Goal: Task Accomplishment & Management: Use online tool/utility

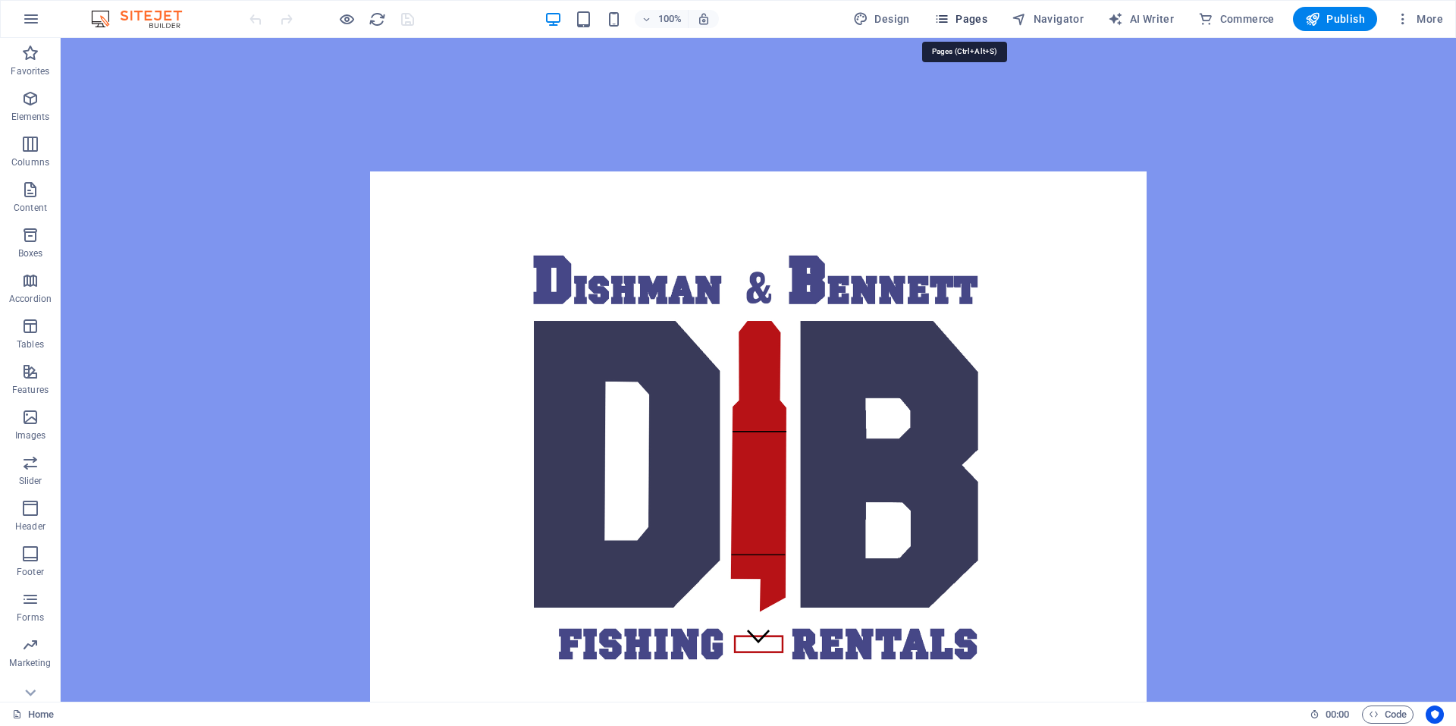
click at [970, 16] on span "Pages" at bounding box center [960, 18] width 53 height 15
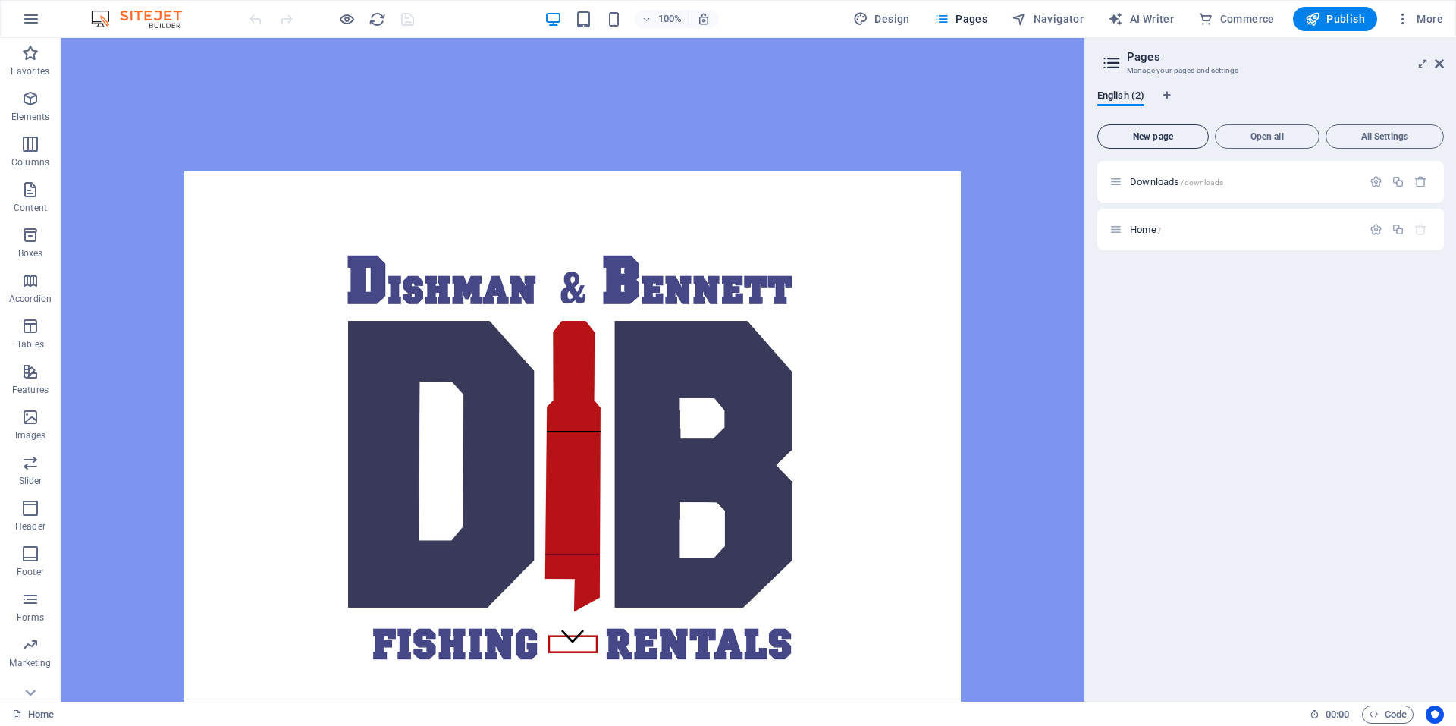
click at [1153, 134] on span "New page" at bounding box center [1153, 136] width 98 height 9
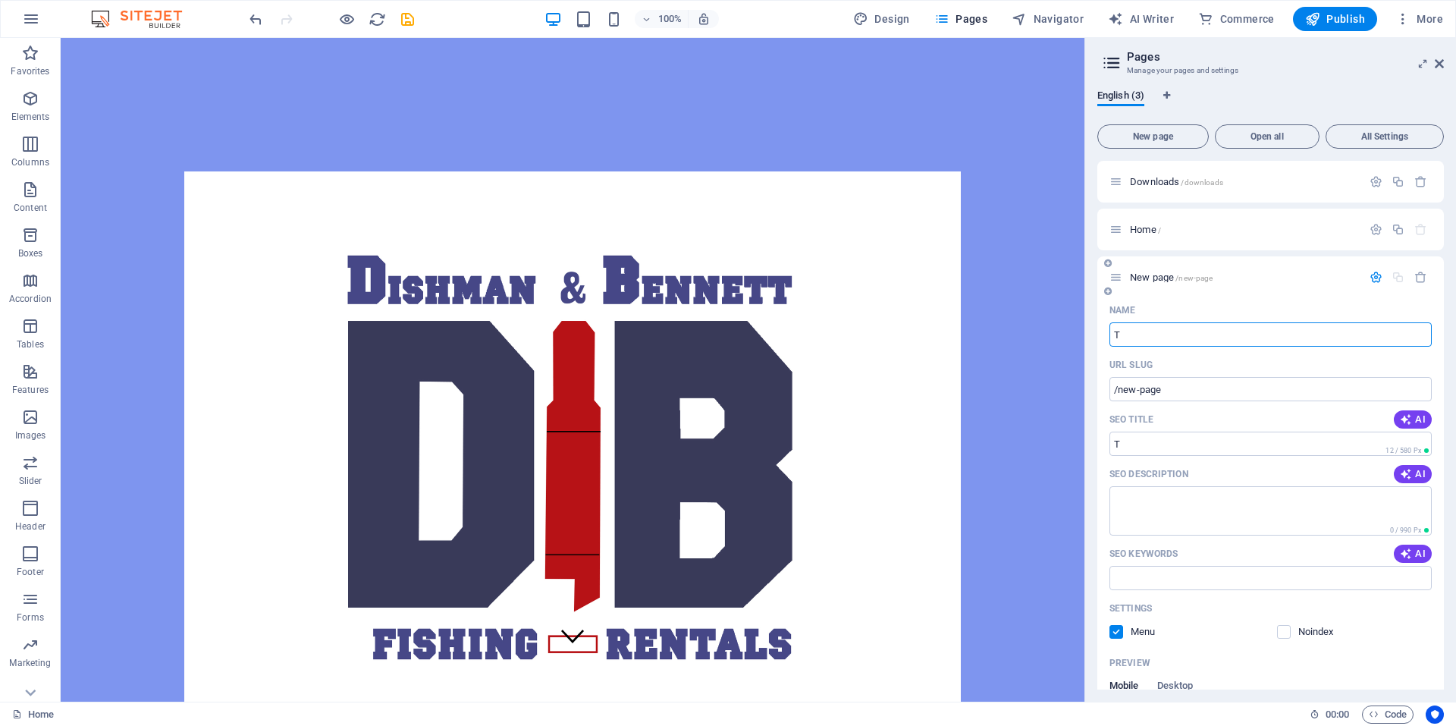
type input "To"
type input "/t"
type input "Too"
type input "/to"
type input "Tools"
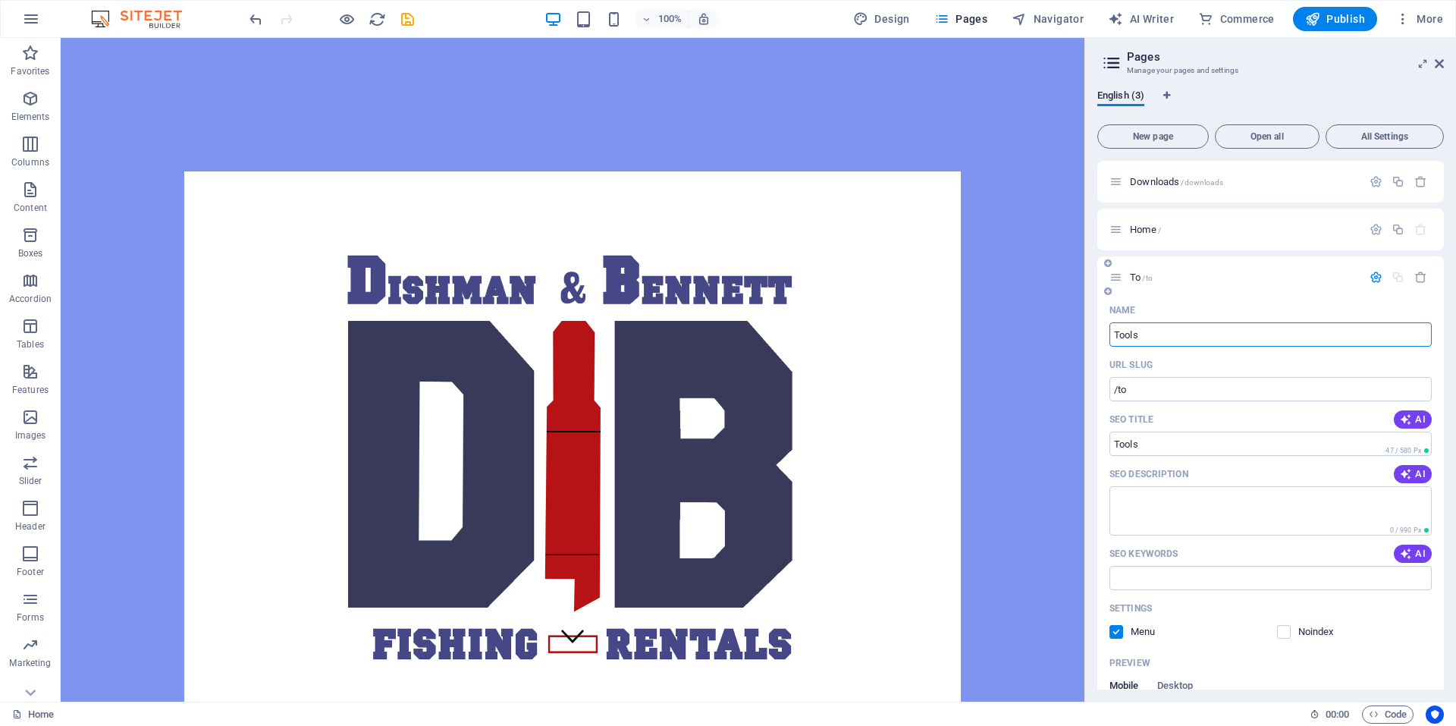
type input "/tools"
type input "Tools"
click at [1139, 281] on span "Tools /tools" at bounding box center [1153, 277] width 46 height 11
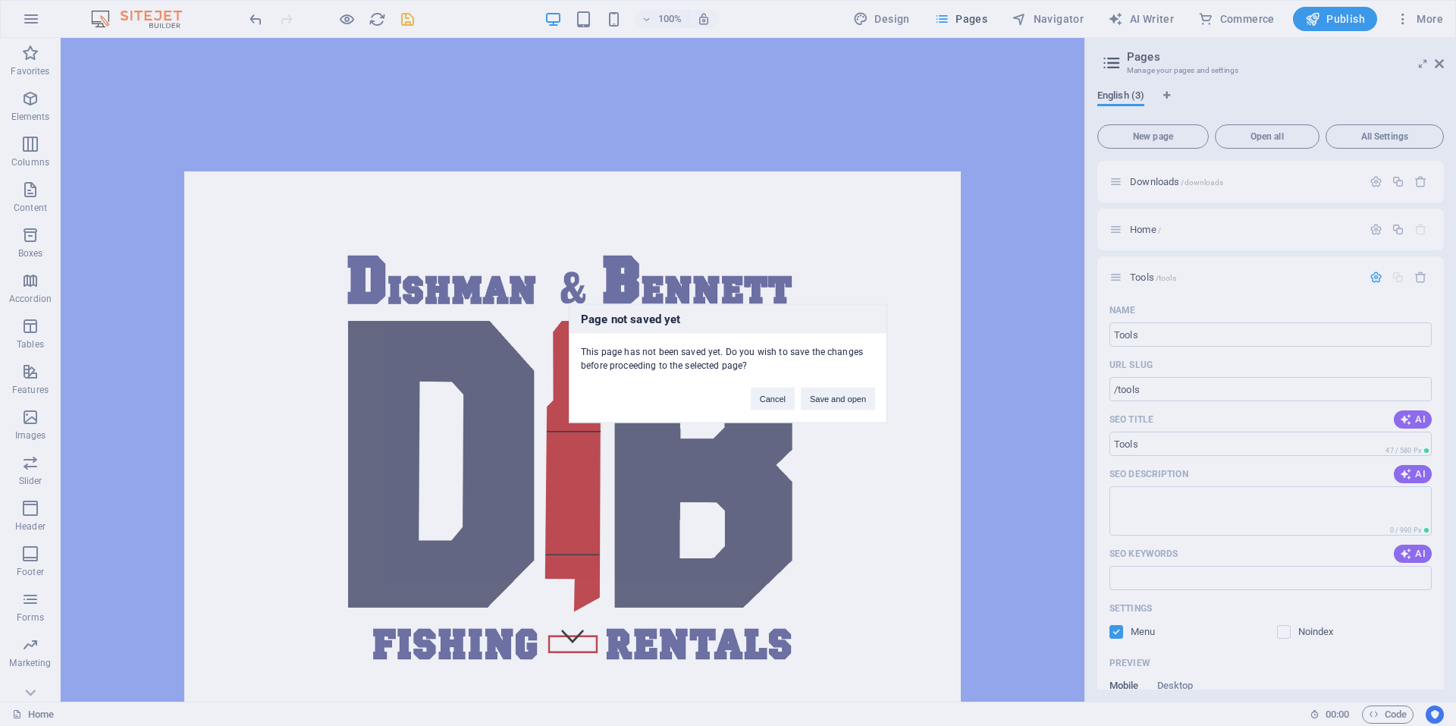
click at [1255, 267] on div "Page not saved yet This page has not been saved yet. Do you wish to save the ch…" at bounding box center [728, 363] width 1456 height 726
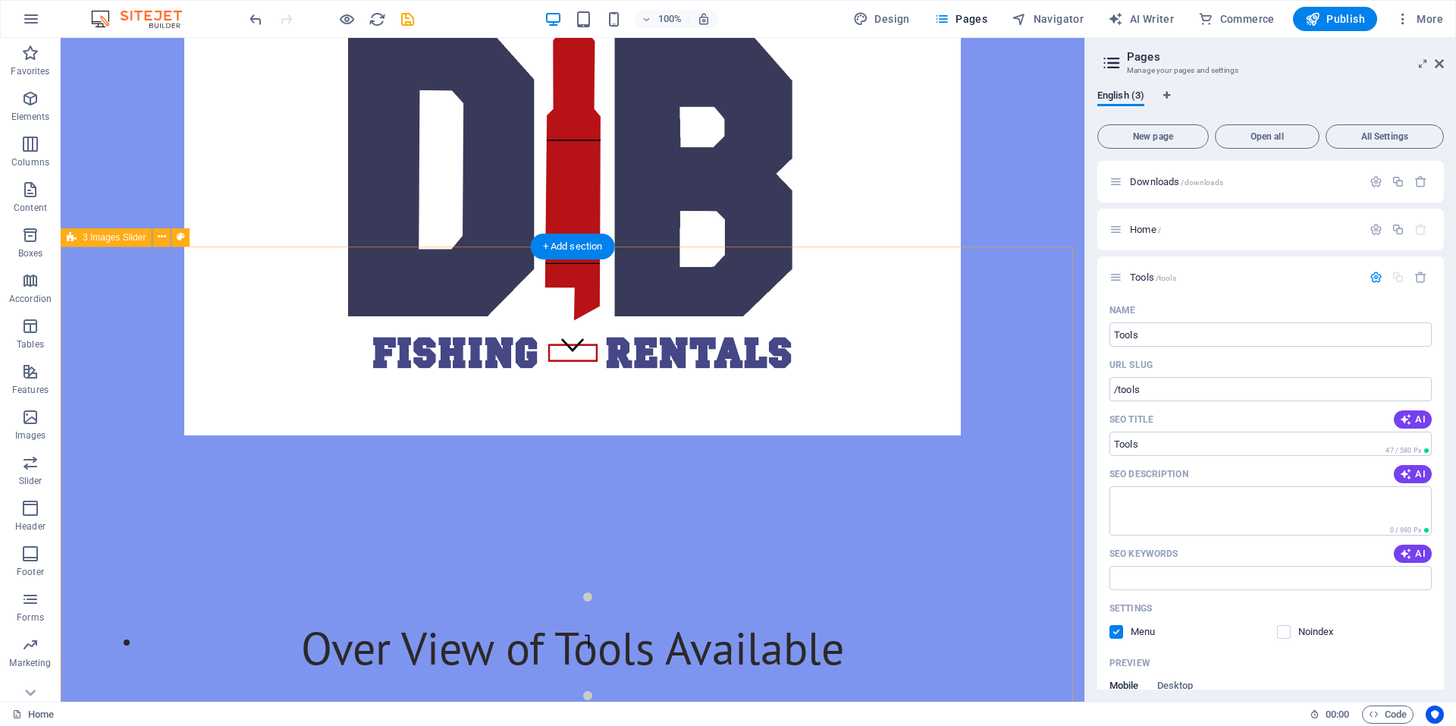
scroll to position [76, 0]
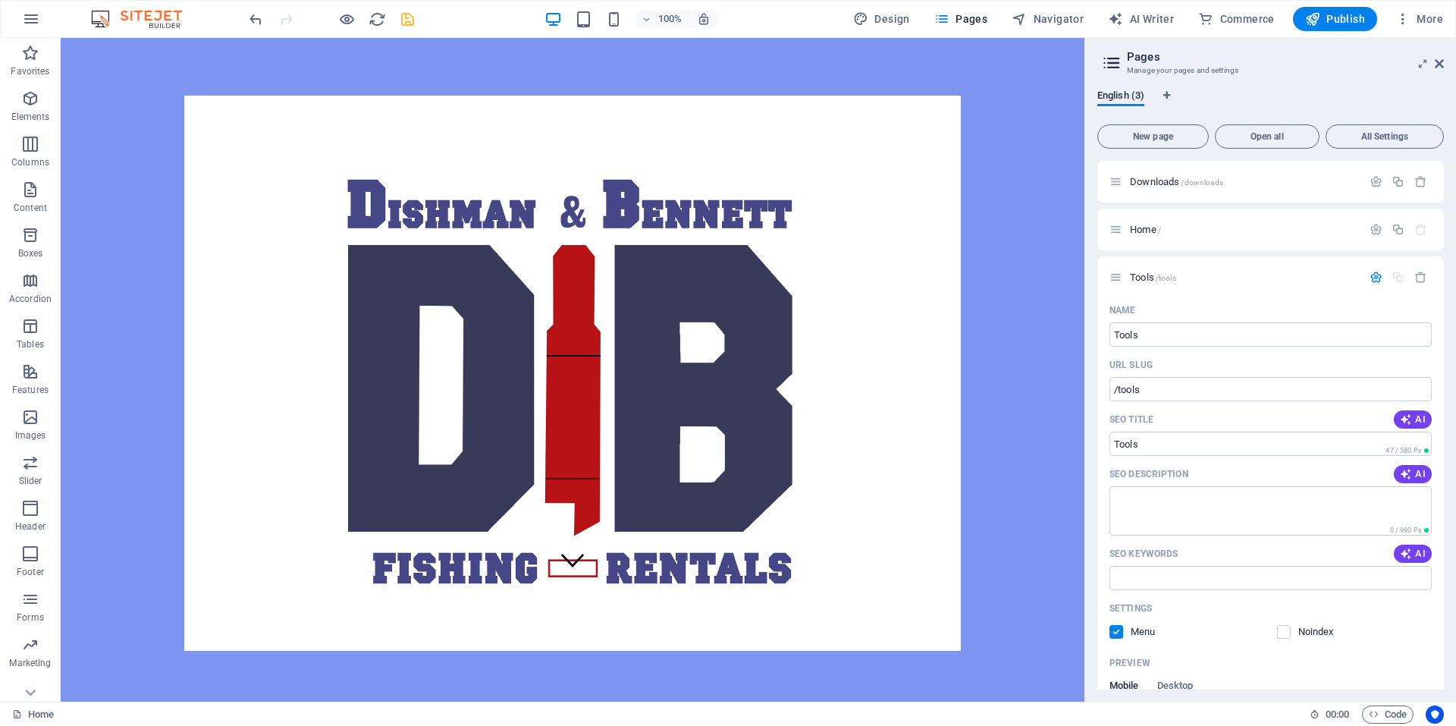
click at [400, 18] on icon "save" at bounding box center [407, 19] width 17 height 17
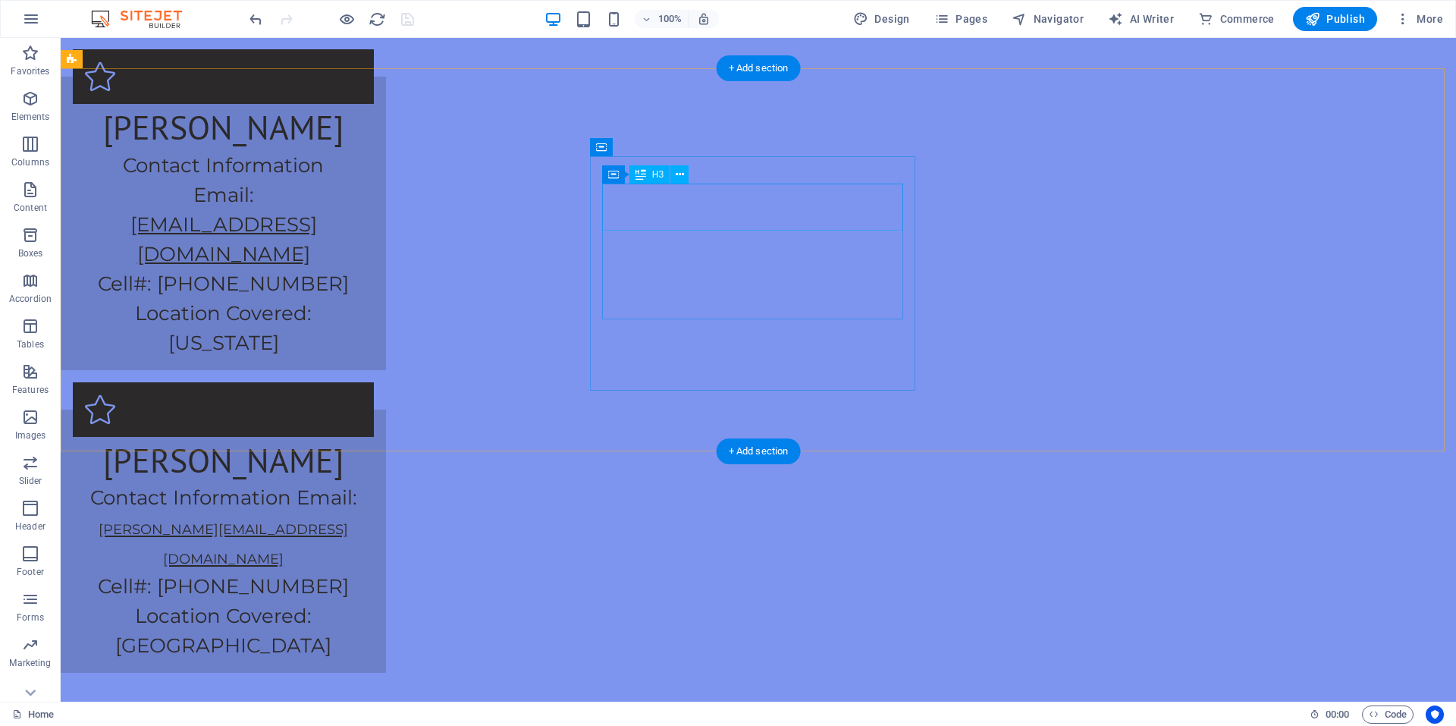
scroll to position [1775, 0]
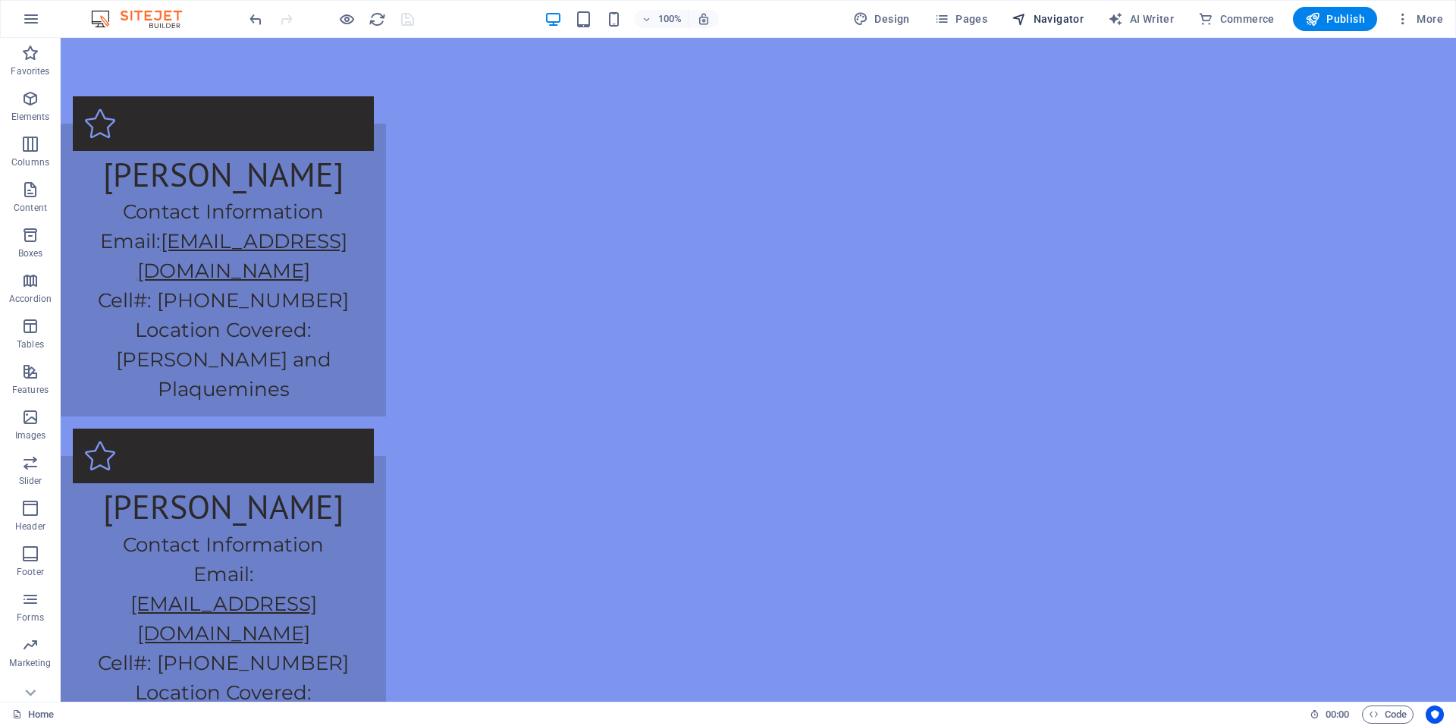
click at [1044, 24] on span "Navigator" at bounding box center [1048, 18] width 72 height 15
select select "17704156-en"
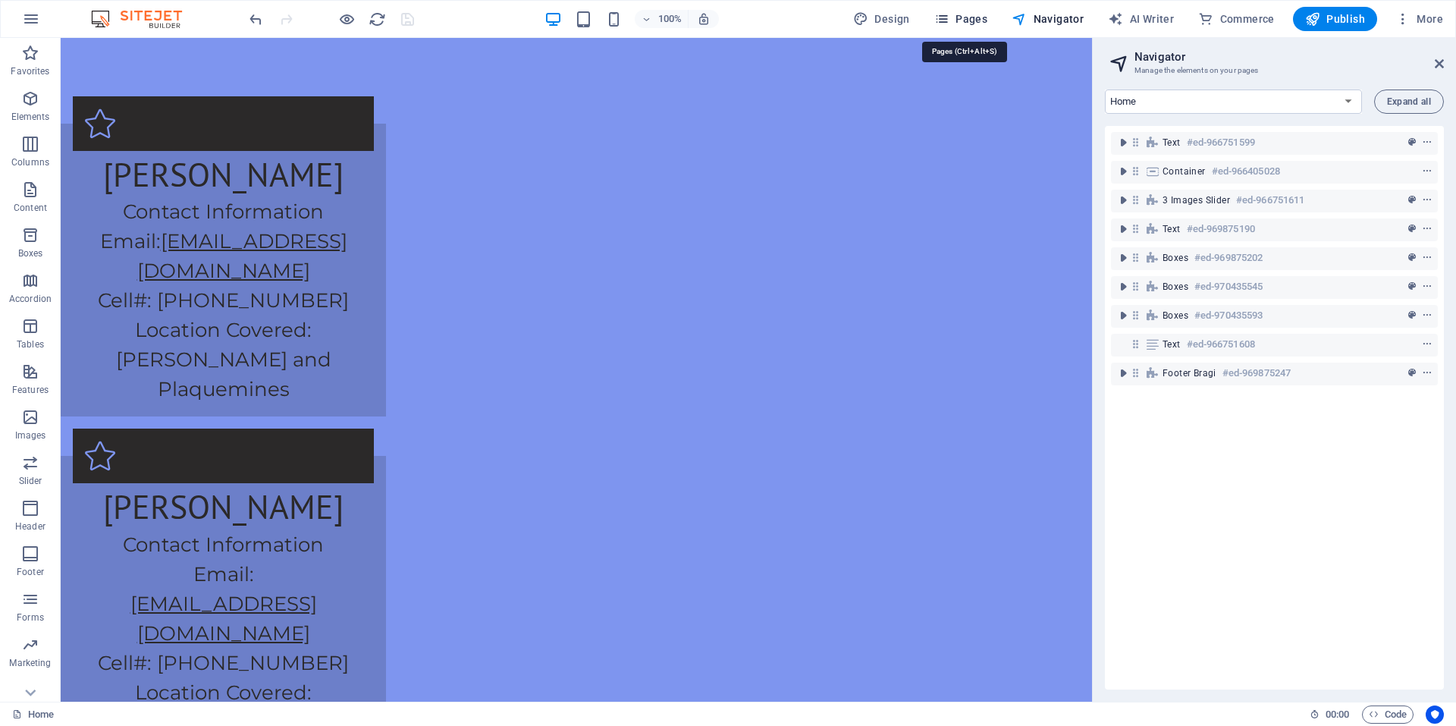
click at [978, 18] on span "Pages" at bounding box center [960, 18] width 53 height 15
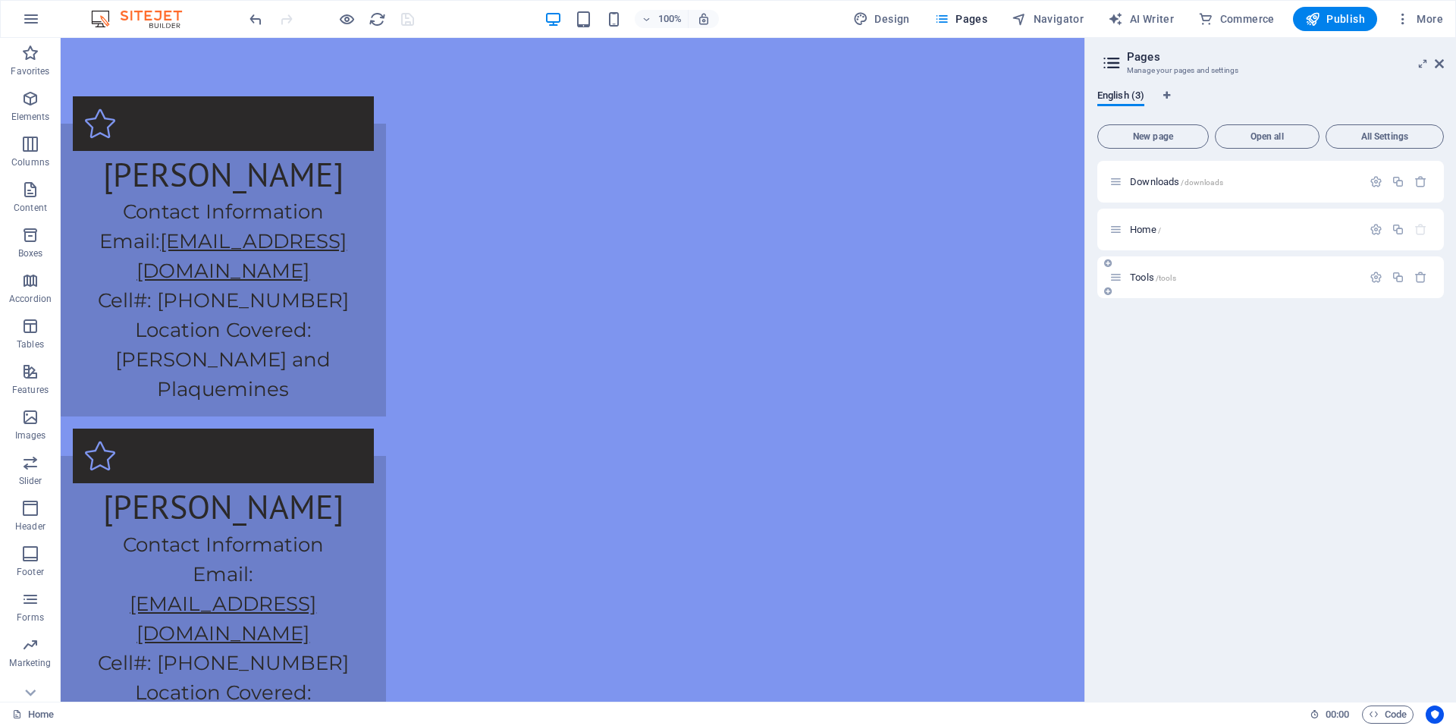
click at [1223, 289] on div "Tools /tools" at bounding box center [1271, 277] width 347 height 42
click at [1163, 284] on div "Tools /tools" at bounding box center [1236, 277] width 253 height 17
click at [1149, 275] on span "Tools /tools" at bounding box center [1153, 277] width 46 height 11
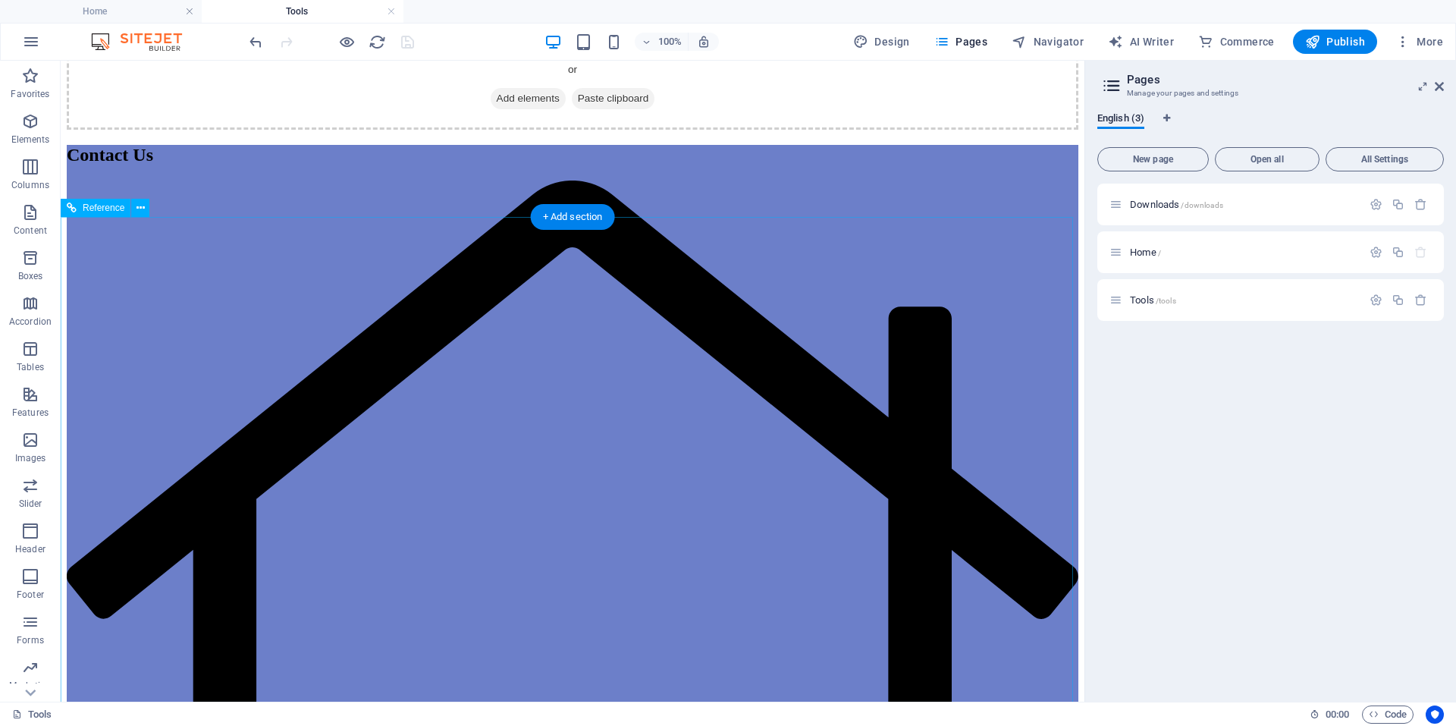
scroll to position [0, 0]
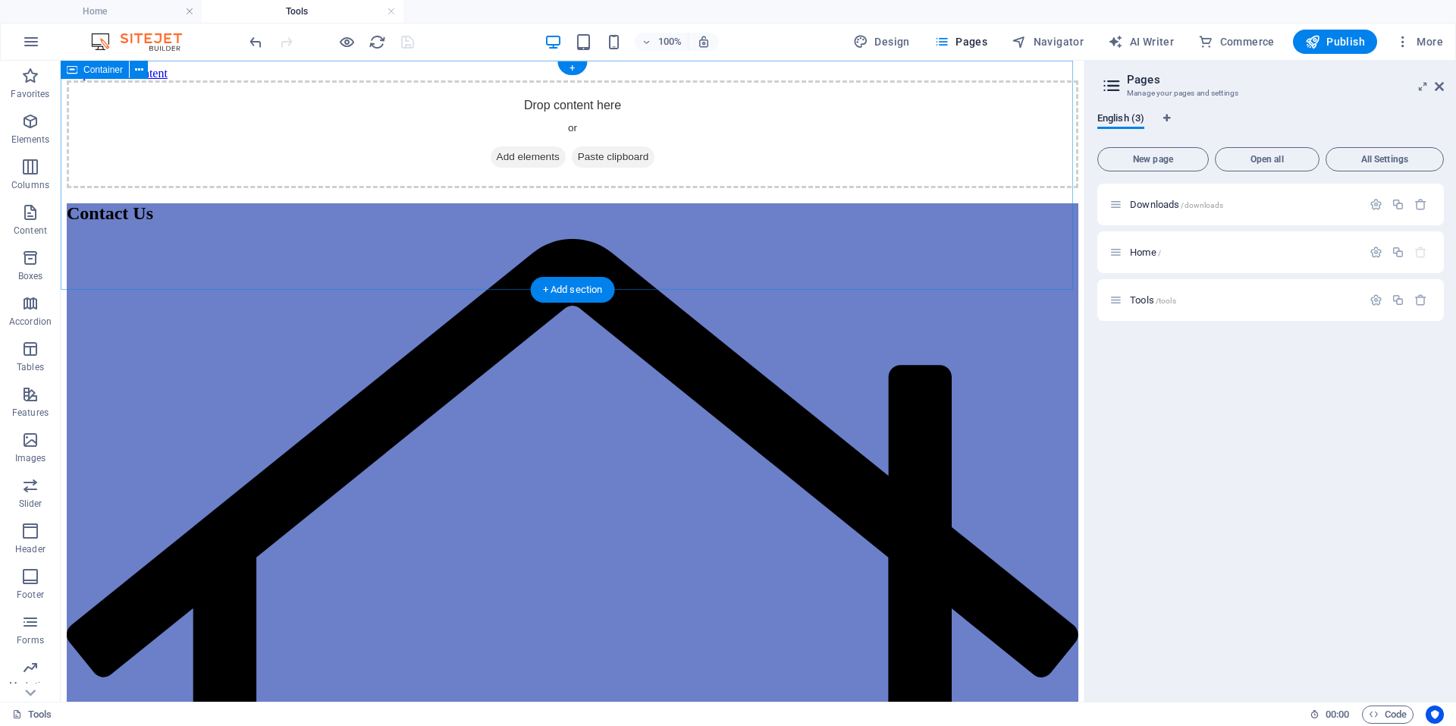
click at [501, 168] on span "Add elements" at bounding box center [528, 156] width 75 height 21
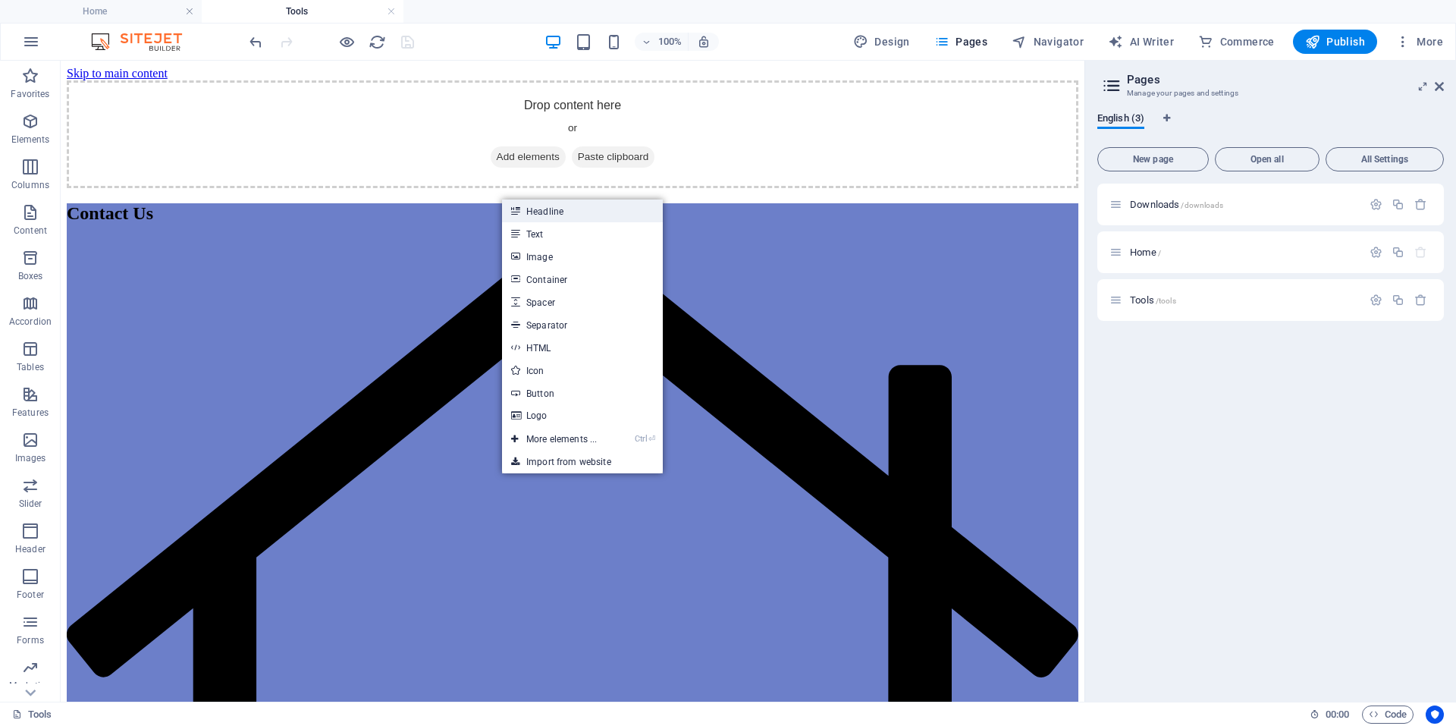
click at [559, 217] on link "Headline" at bounding box center [582, 210] width 161 height 23
